Goal: Check status: Check status

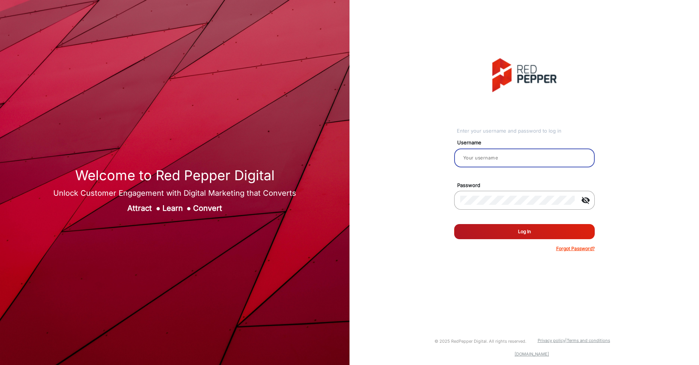
click at [507, 157] on input "email" at bounding box center [524, 157] width 128 height 9
type input "[PERSON_NAME]"
click at [510, 235] on button "Log In" at bounding box center [524, 231] width 141 height 15
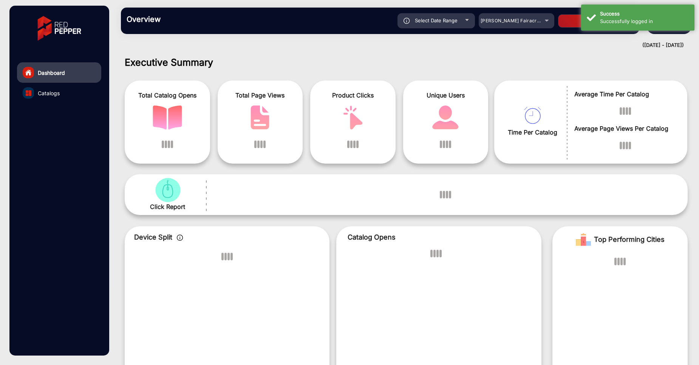
scroll to position [6, 0]
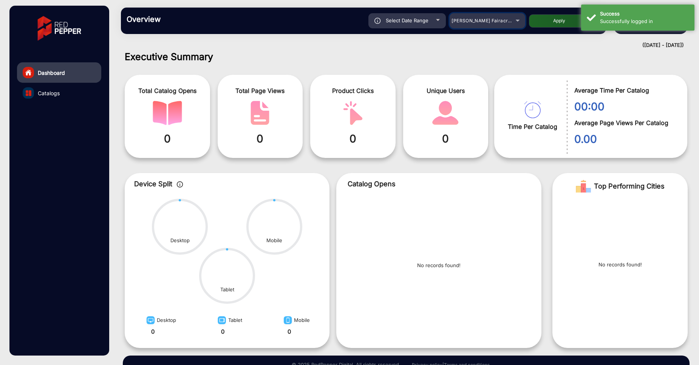
click at [477, 20] on span "[PERSON_NAME] Fairacre Farms" at bounding box center [489, 21] width 75 height 6
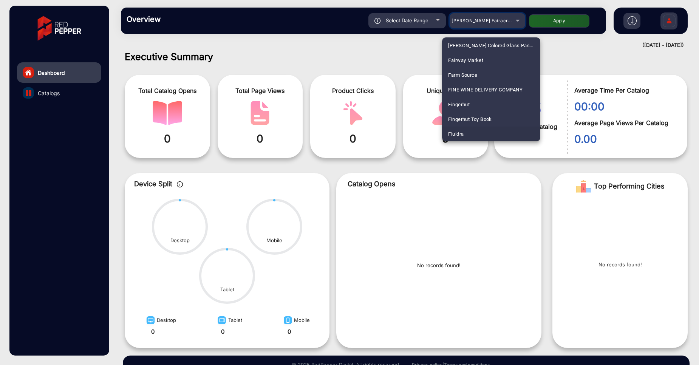
scroll to position [901, 0]
click at [459, 117] on span "Fluidra" at bounding box center [455, 119] width 15 height 15
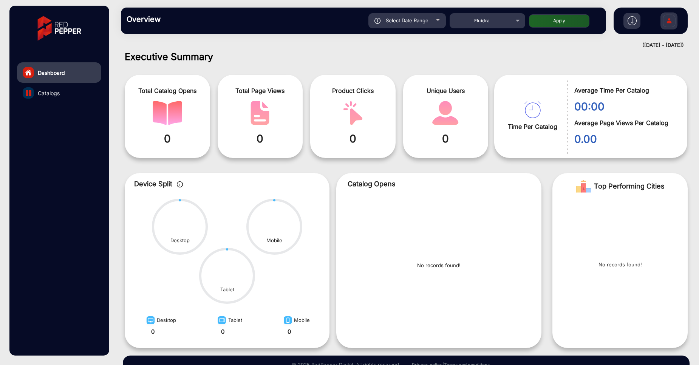
click at [553, 23] on button "Apply" at bounding box center [559, 20] width 60 height 13
type input "[DATE]"
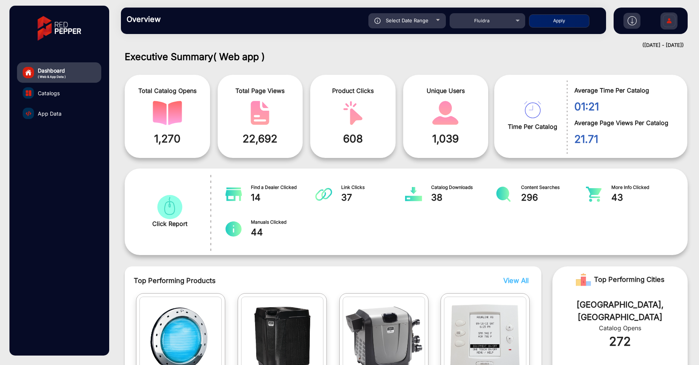
click at [54, 115] on span "App Data" at bounding box center [50, 114] width 24 height 8
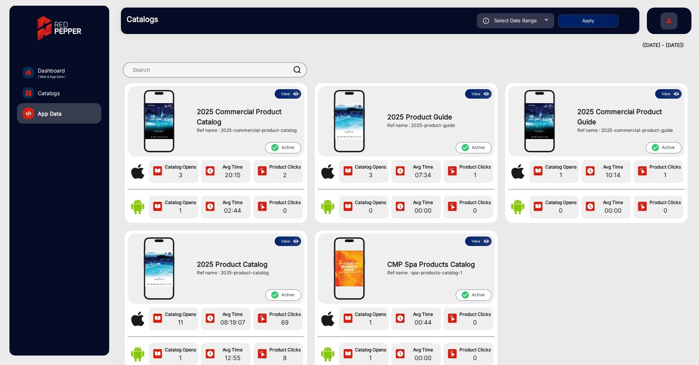
click at [288, 97] on button "View" at bounding box center [288, 93] width 26 height 9
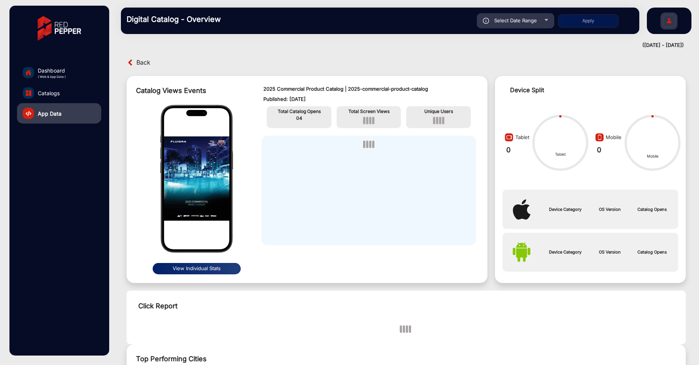
scroll to position [6, 0]
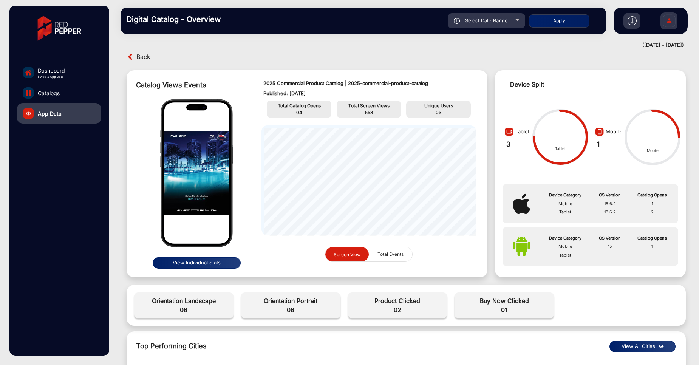
click at [511, 22] on div "Select Date Range" at bounding box center [486, 20] width 77 height 15
type input "[DATE]"
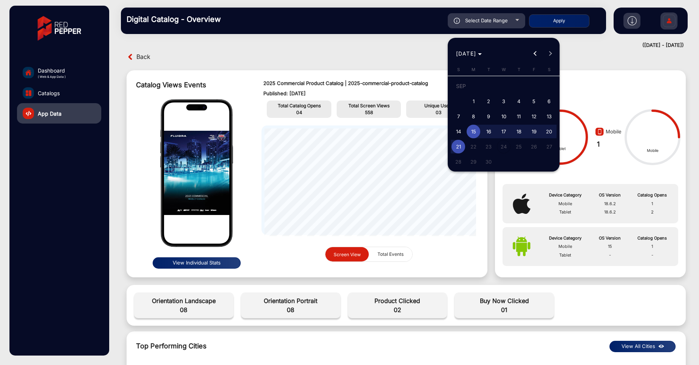
click at [473, 104] on span "1" at bounding box center [474, 101] width 14 height 14
type input "[DATE]"
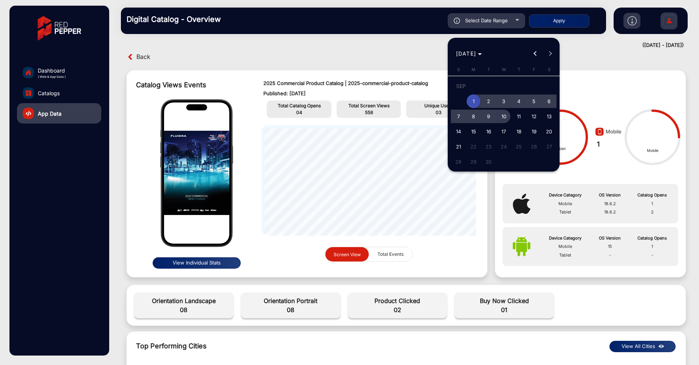
click at [506, 113] on span "10" at bounding box center [504, 117] width 14 height 14
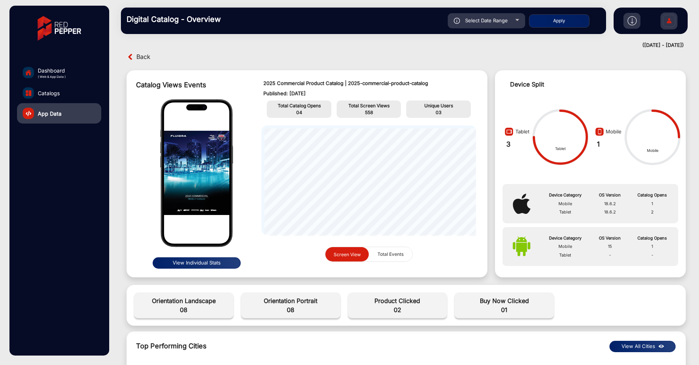
type input "[DATE]"
click at [556, 24] on button "Apply" at bounding box center [559, 20] width 60 height 13
type input "[DATE]"
